Goal: Complete application form

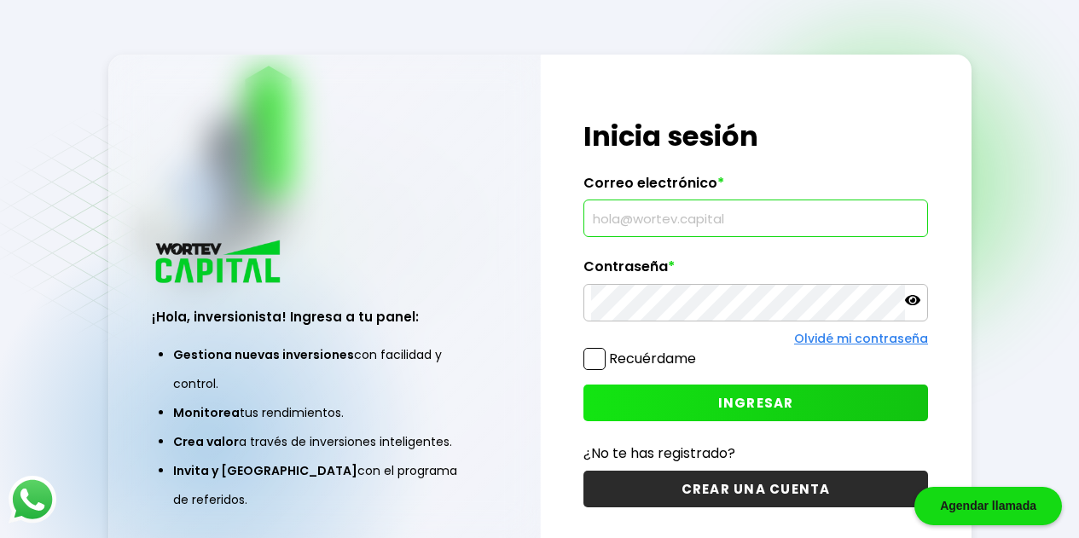
click at [722, 233] on input "text" at bounding box center [755, 218] width 329 height 36
type input "[EMAIL_ADDRESS][DOMAIN_NAME]"
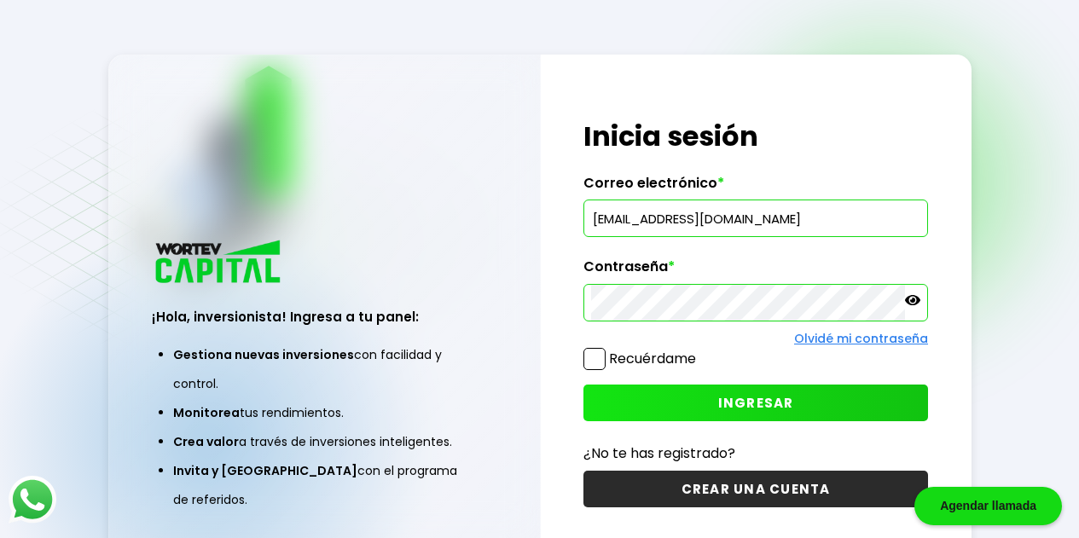
click at [920, 304] on icon at bounding box center [912, 300] width 15 height 15
click at [793, 398] on button "INGRESAR" at bounding box center [756, 403] width 345 height 37
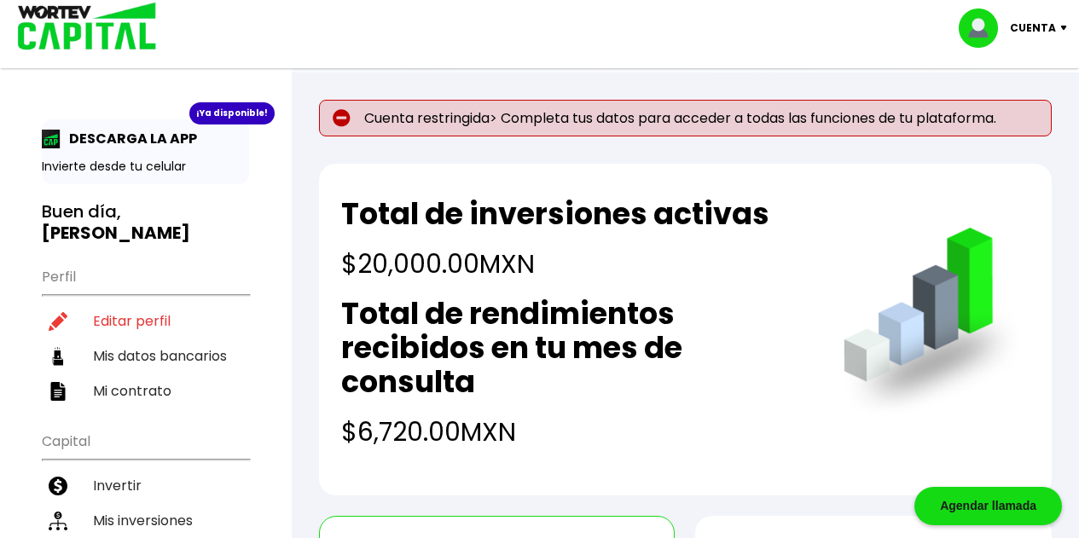
click at [726, 112] on p "Cuenta restringida> Completa tus datos para acceder a todas las funciones de tu…" at bounding box center [685, 118] width 733 height 37
click at [140, 313] on li "Editar perfil" at bounding box center [145, 321] width 207 height 35
select select "Hombre"
select select "Primaria"
select select "MX"
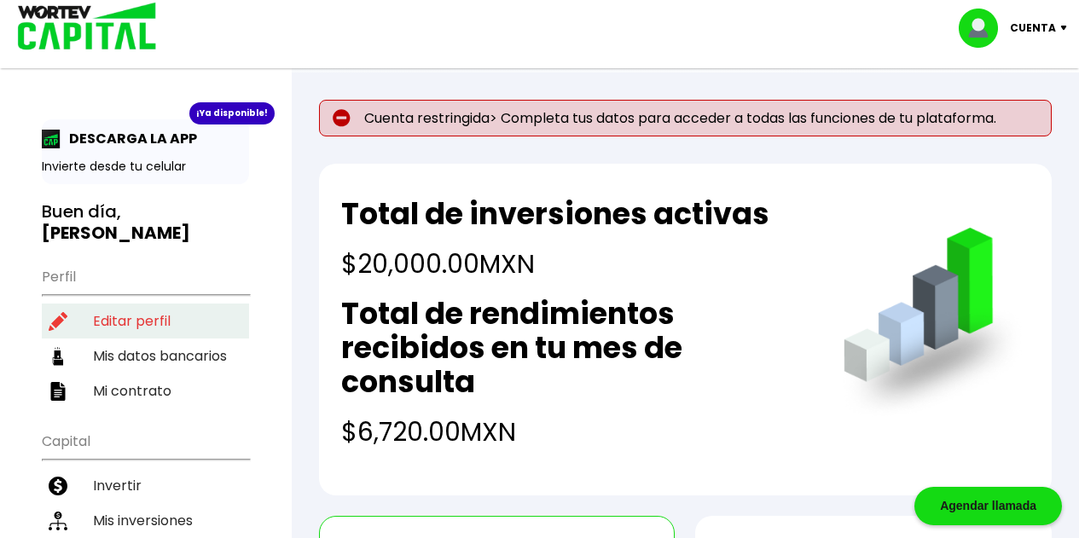
select select "Scotiabank"
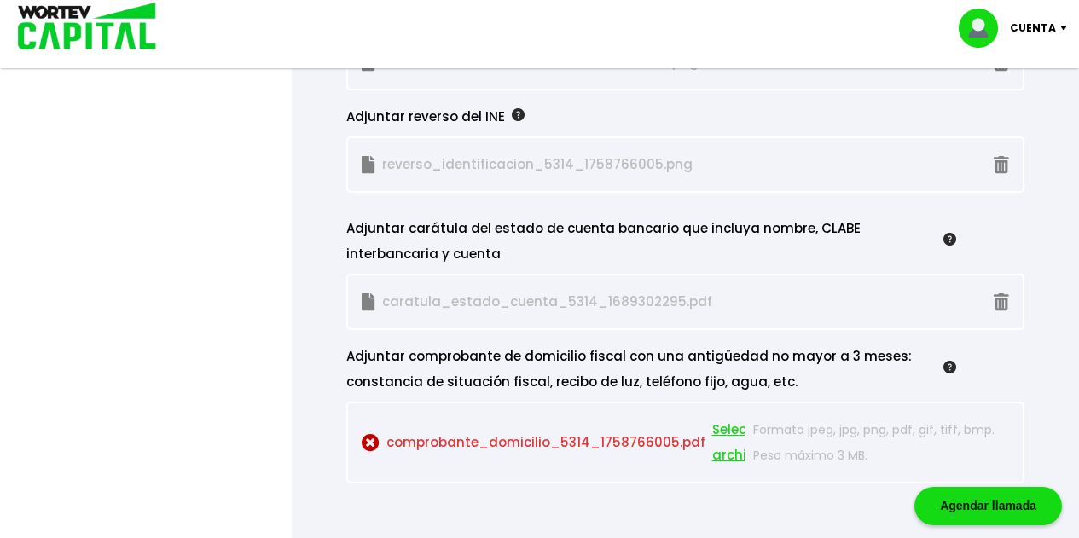
scroll to position [1734, 0]
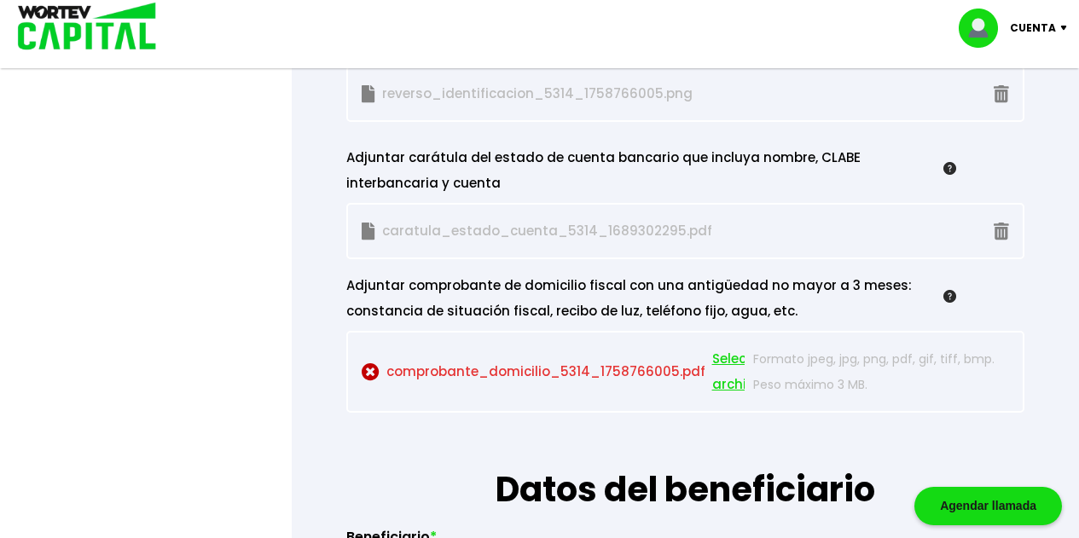
click at [722, 365] on span "Seleccionar archivo" at bounding box center [750, 371] width 77 height 51
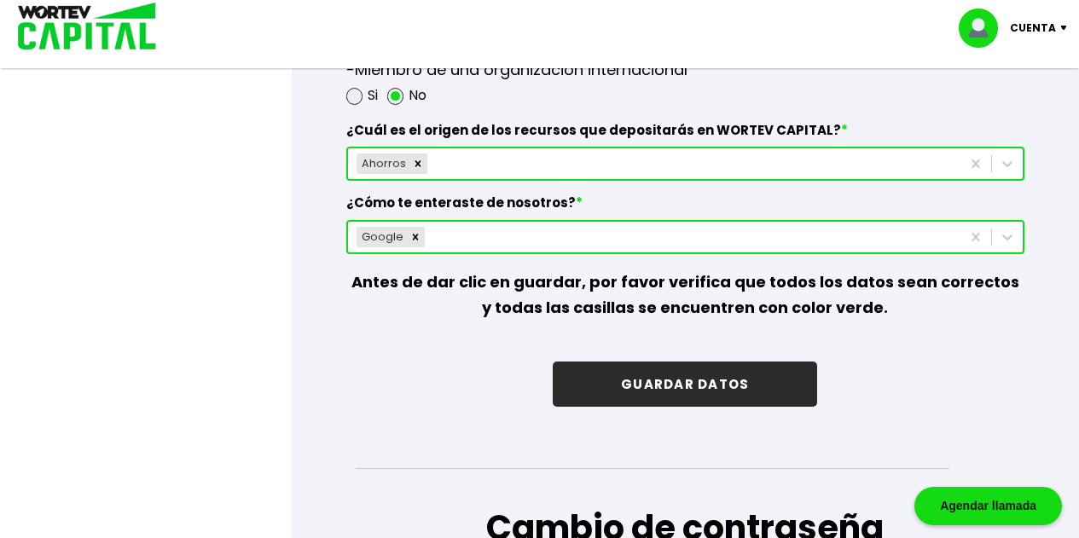
scroll to position [2489, 0]
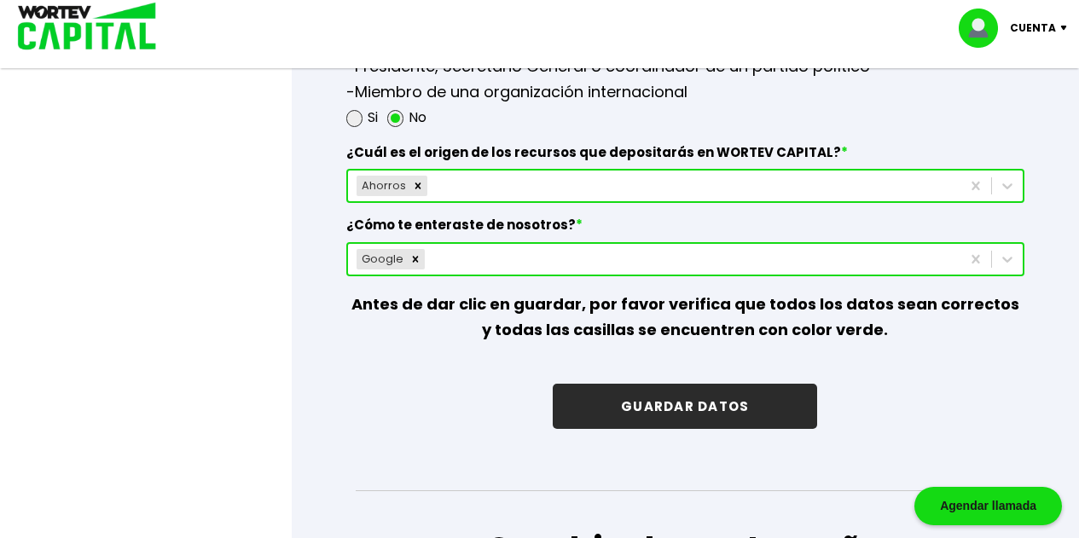
click at [744, 406] on button "GUARDAR DATOS" at bounding box center [685, 406] width 264 height 45
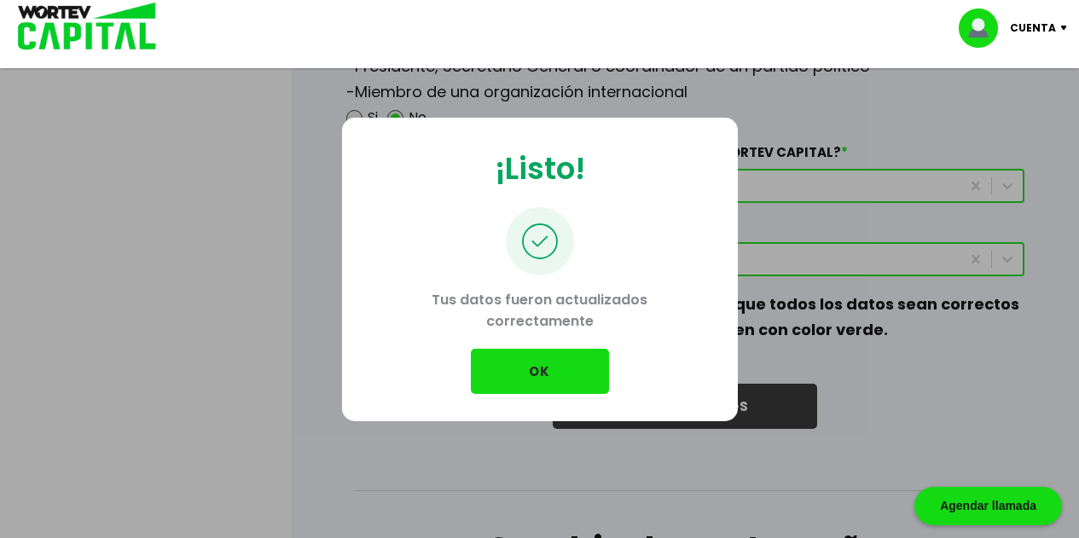
click at [561, 370] on button "OK" at bounding box center [540, 371] width 138 height 45
